Goal: Task Accomplishment & Management: Use online tool/utility

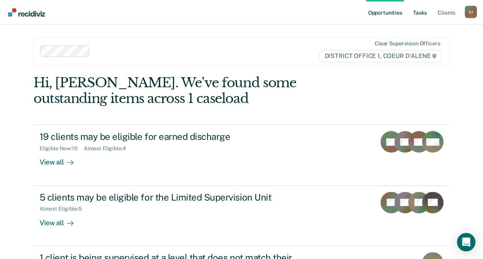
click at [425, 12] on link "Tasks" at bounding box center [420, 12] width 17 height 25
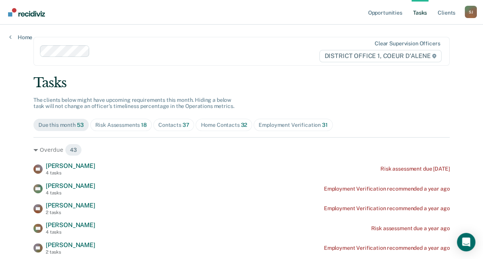
click at [172, 122] on div "Contacts 37" at bounding box center [173, 125] width 31 height 7
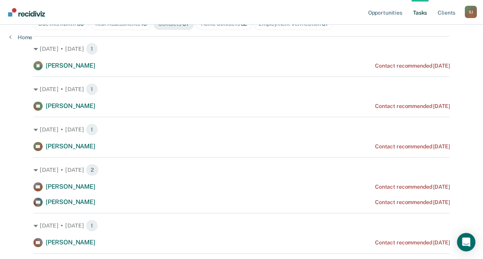
scroll to position [109, 0]
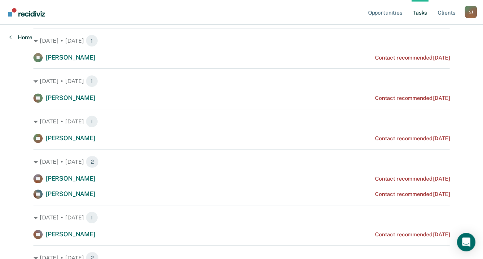
click at [10, 36] on icon at bounding box center [10, 37] width 2 height 6
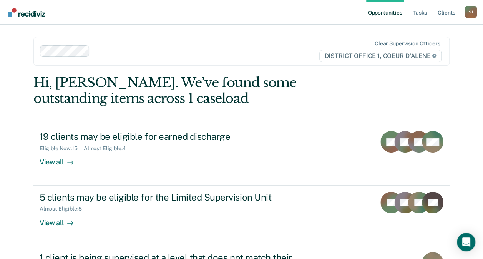
click at [10, 36] on div "Opportunities Tasks Client s [PERSON_NAME] Profile How it works Log Out Clear s…" at bounding box center [241, 204] width 483 height 409
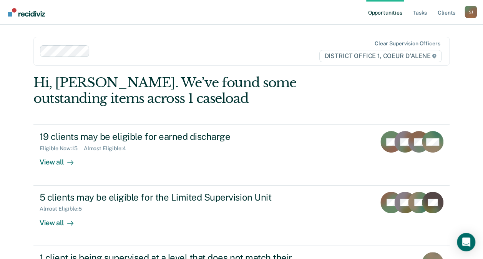
click at [10, 36] on div "Opportunities Tasks Client s [PERSON_NAME] Profile How it works Log Out Clear s…" at bounding box center [241, 204] width 483 height 409
